Goal: Task Accomplishment & Management: Use online tool/utility

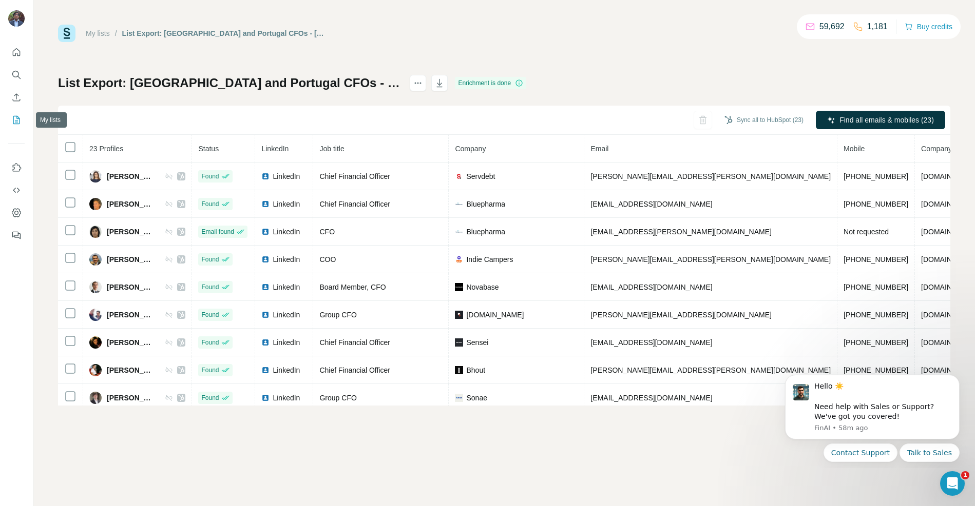
click at [14, 121] on icon "My lists" at bounding box center [16, 120] width 10 height 10
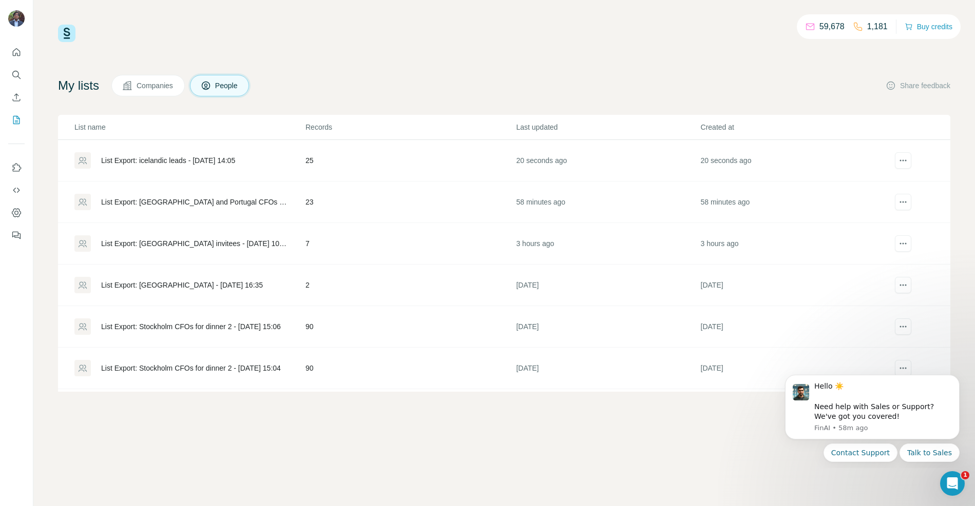
click at [160, 161] on div "List Export: icelandic leads - [DATE] 14:05" at bounding box center [168, 160] width 134 height 10
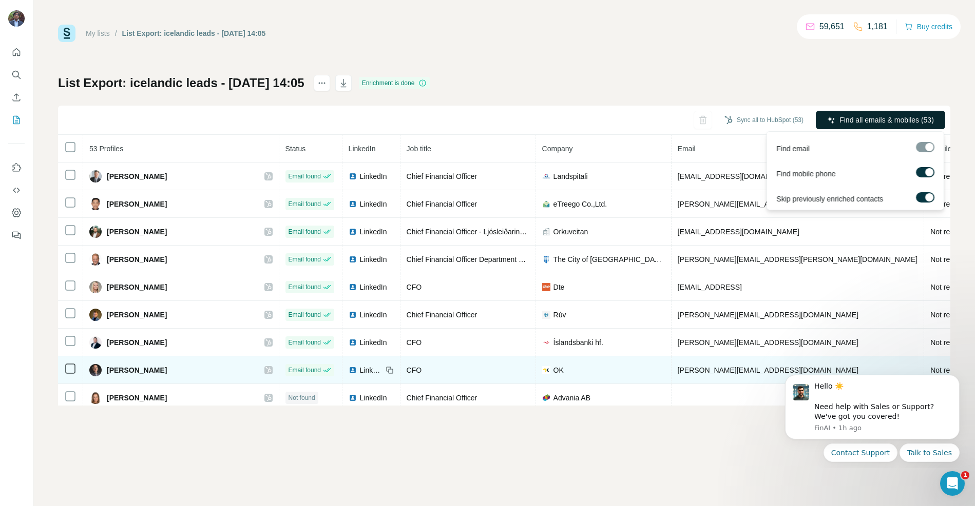
click at [903, 117] on span "Find all emails & mobiles (53)" at bounding box center [886, 120] width 94 height 10
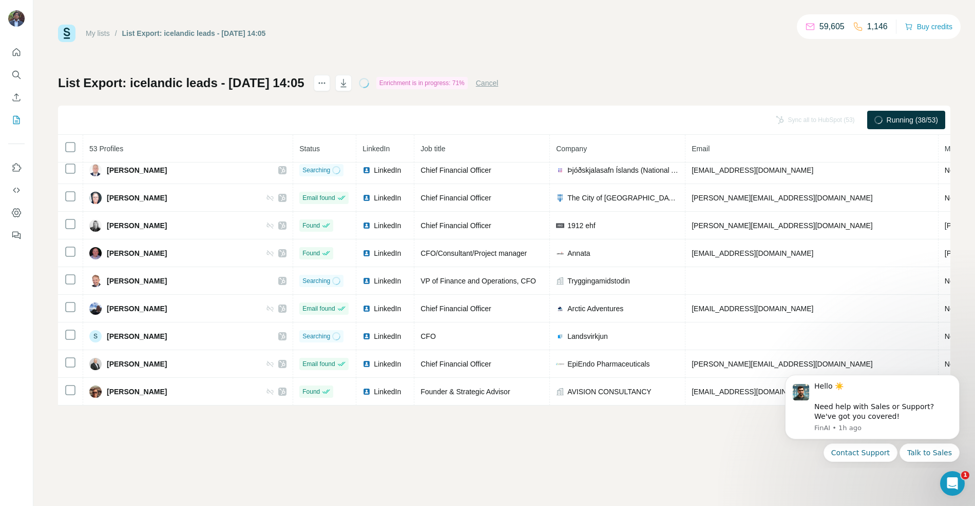
scroll to position [1225, 0]
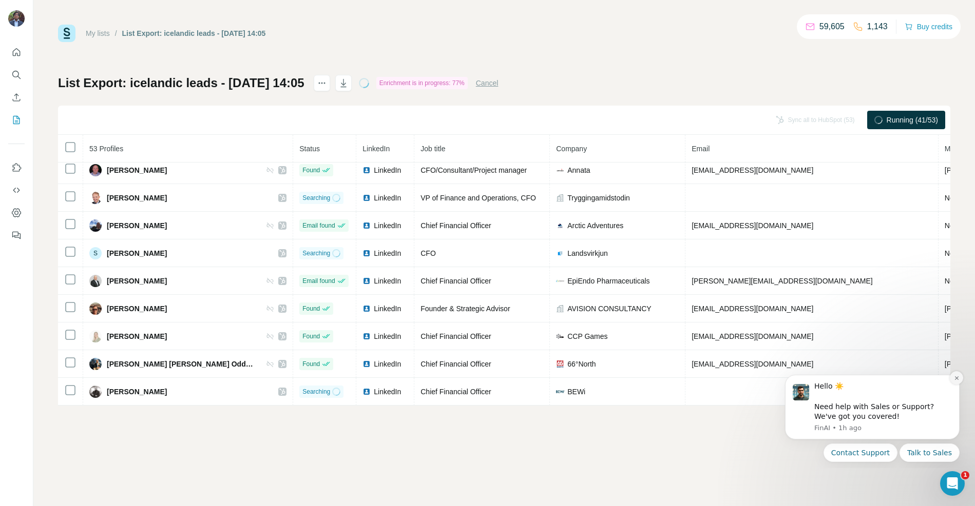
click at [955, 379] on icon "Dismiss notification" at bounding box center [956, 379] width 6 height 6
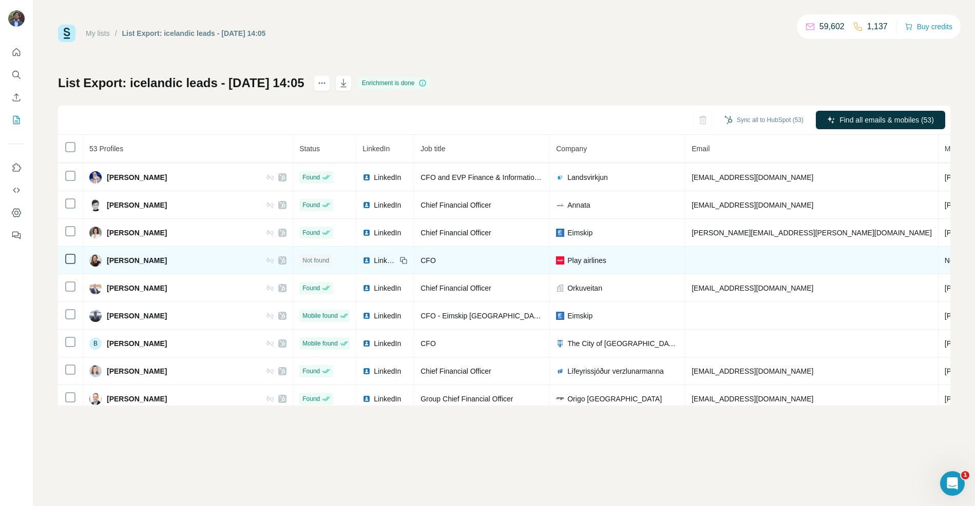
scroll to position [607, 0]
click at [944, 264] on span "Not requested" at bounding box center [966, 262] width 45 height 8
click at [725, 263] on td at bounding box center [811, 262] width 253 height 28
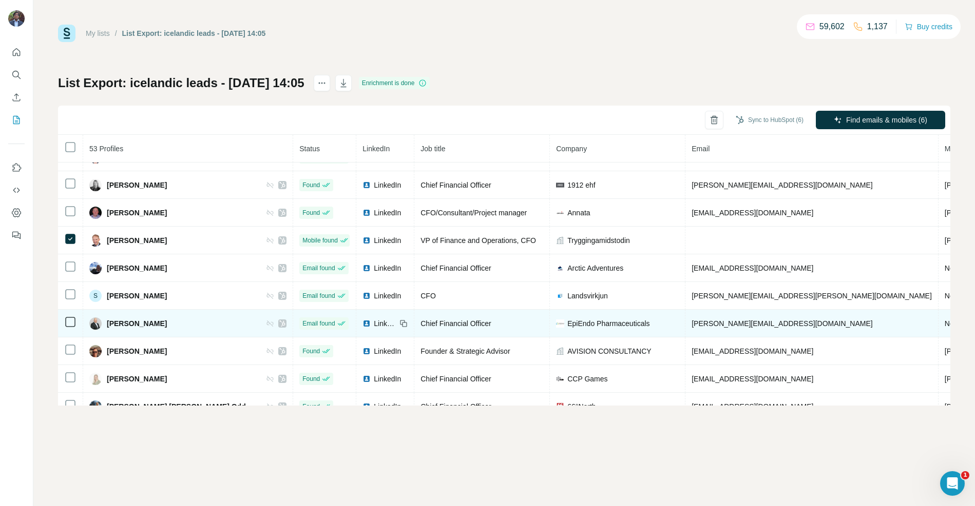
scroll to position [1225, 0]
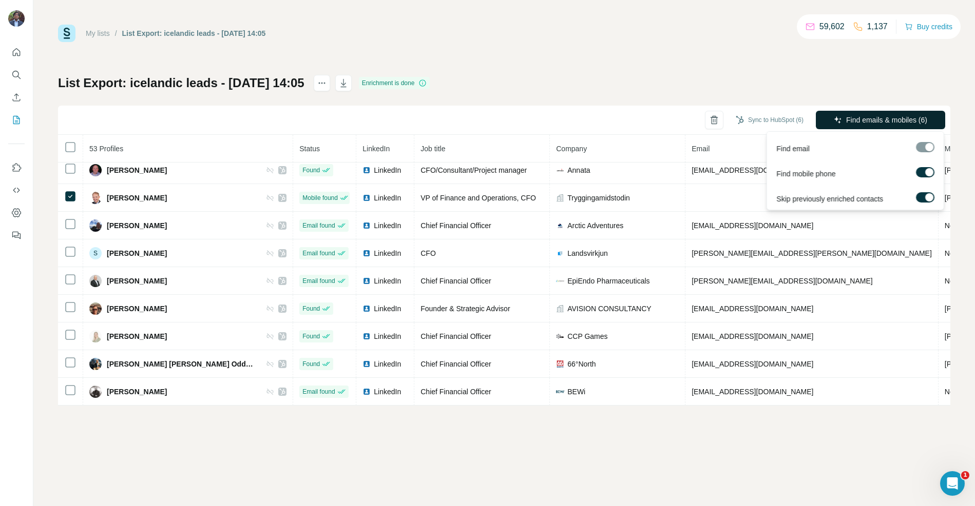
click at [863, 124] on span "Find emails & mobiles (6)" at bounding box center [886, 120] width 81 height 10
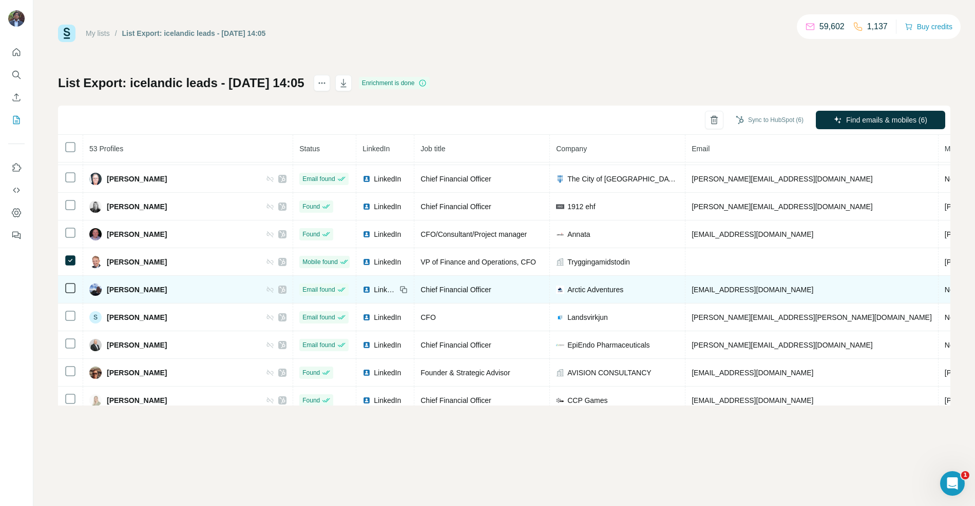
scroll to position [1149, 0]
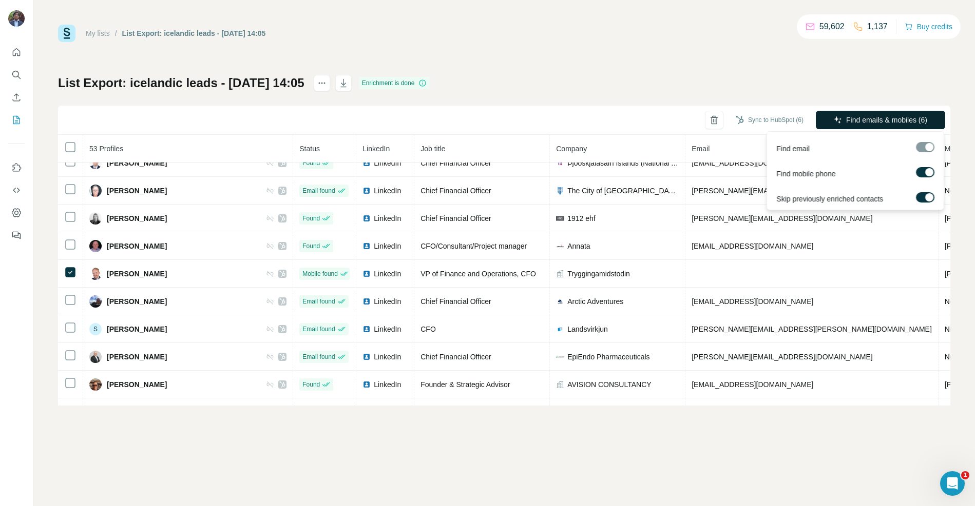
click at [877, 123] on span "Find emails & mobiles (6)" at bounding box center [886, 120] width 81 height 10
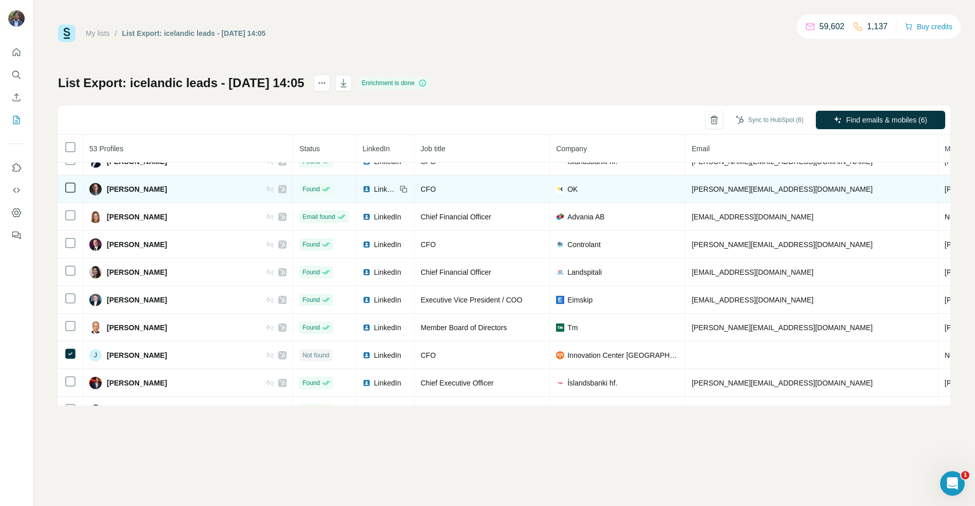
scroll to position [190, 0]
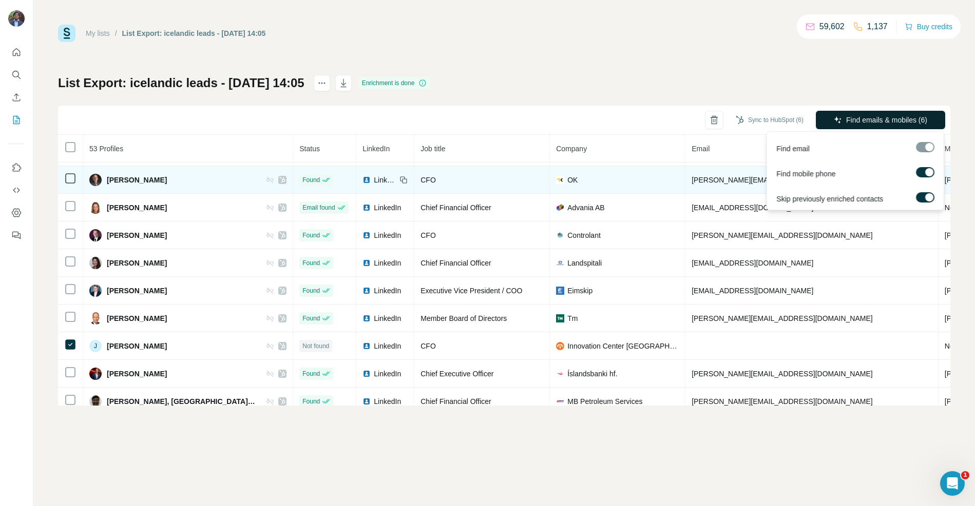
click at [839, 124] on icon "button" at bounding box center [837, 120] width 8 height 8
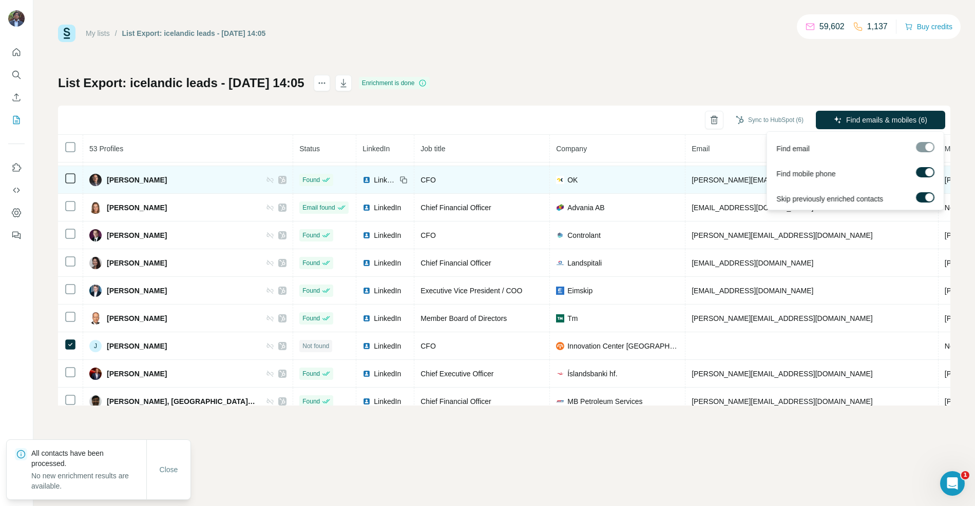
click at [930, 195] on div at bounding box center [929, 197] width 8 height 8
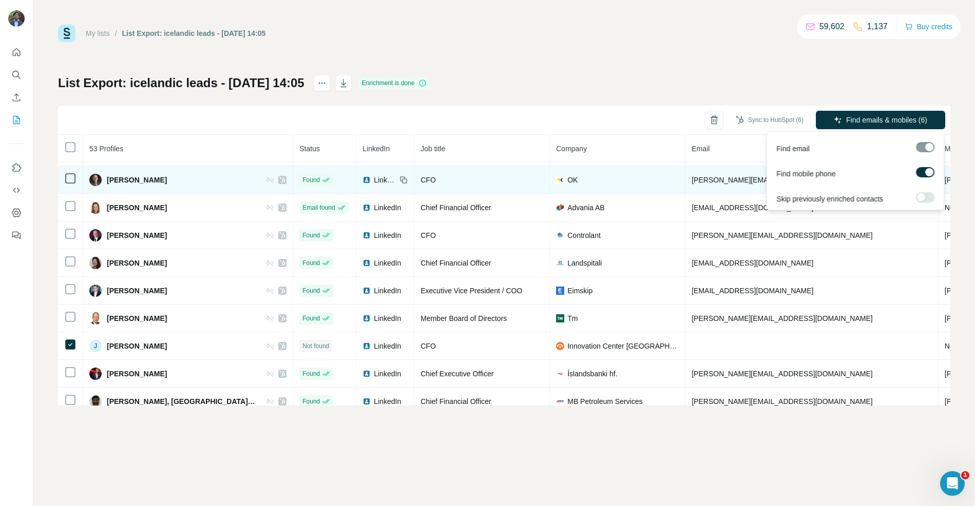
click at [929, 148] on div at bounding box center [924, 147] width 18 height 10
click at [888, 112] on button "Find emails & mobiles (6)" at bounding box center [879, 120] width 129 height 18
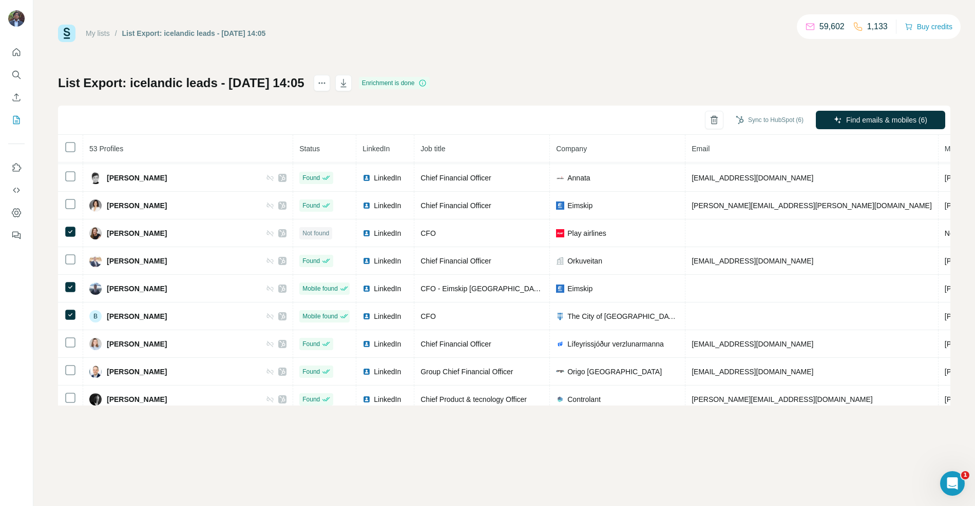
scroll to position [645, 0]
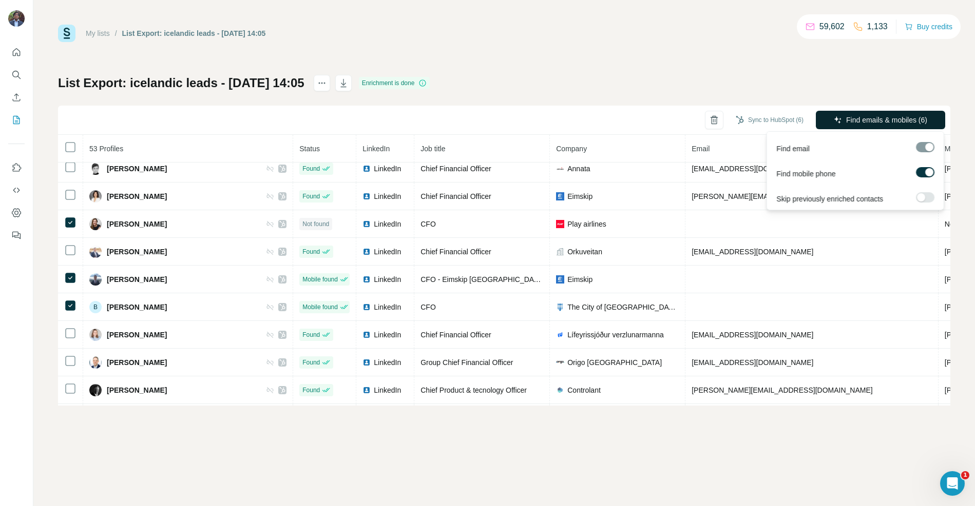
click at [855, 125] on span "Find emails & mobiles (6)" at bounding box center [886, 120] width 81 height 10
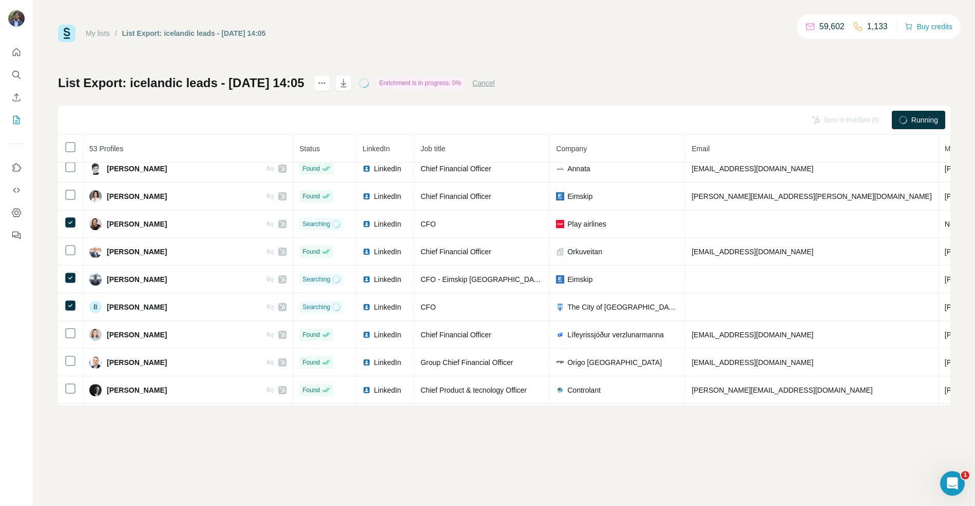
drag, startPoint x: 131, startPoint y: 84, endPoint x: 222, endPoint y: 86, distance: 90.9
click at [222, 86] on h1 "List Export: icelandic leads - [DATE] 14:05" at bounding box center [181, 83] width 246 height 16
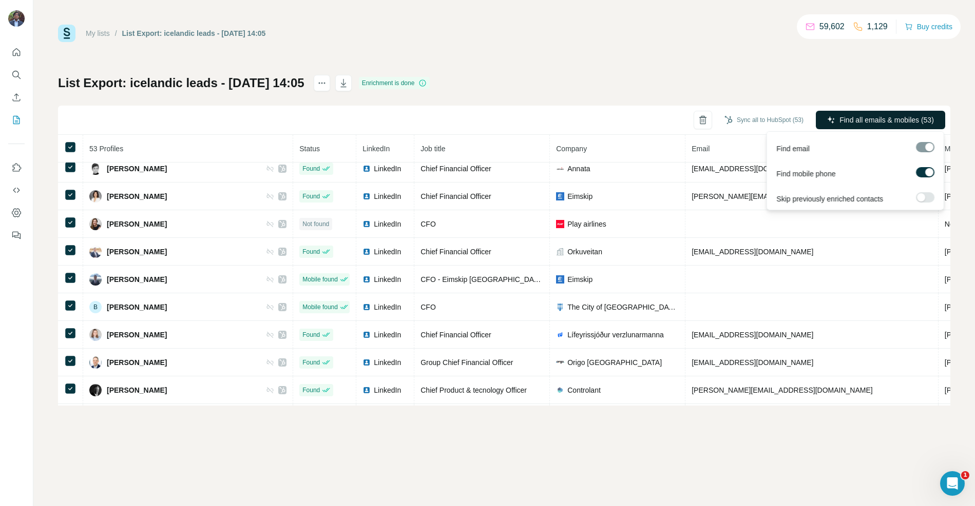
click at [855, 118] on span "Find all emails & mobiles (53)" at bounding box center [886, 120] width 94 height 10
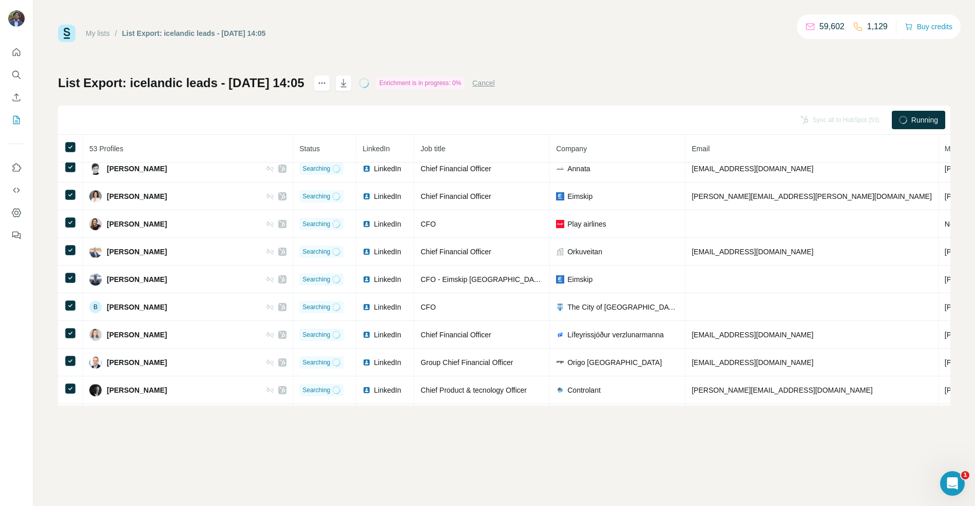
click at [899, 119] on circle at bounding box center [903, 120] width 8 height 8
click at [495, 84] on button "Cancel" at bounding box center [483, 83] width 23 height 10
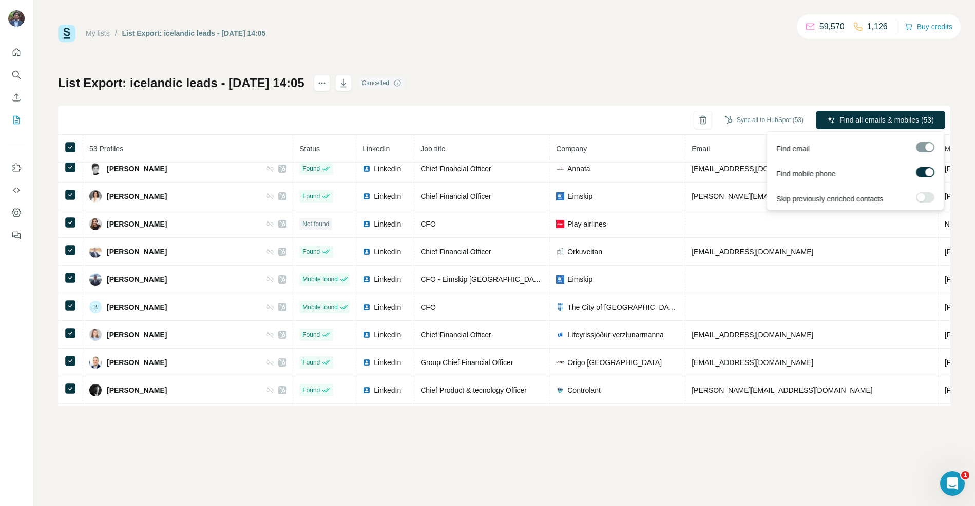
click at [929, 195] on label at bounding box center [924, 197] width 18 height 10
click at [878, 118] on span "Find all emails & mobiles (53)" at bounding box center [886, 120] width 94 height 10
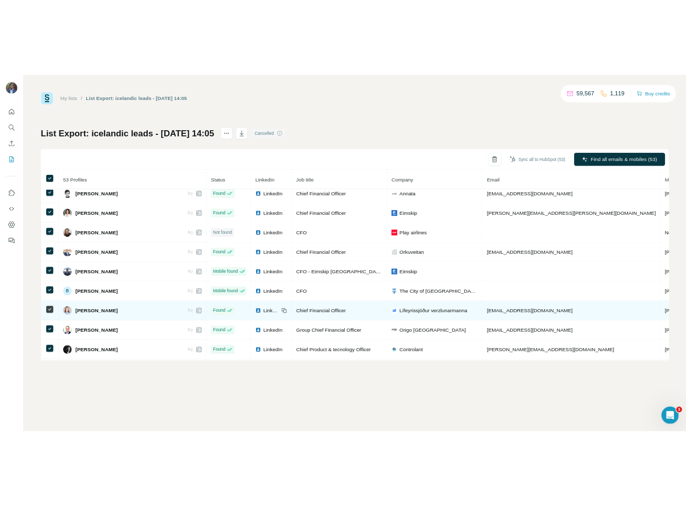
scroll to position [0, 0]
